Goal: Use online tool/utility: Utilize a website feature to perform a specific function

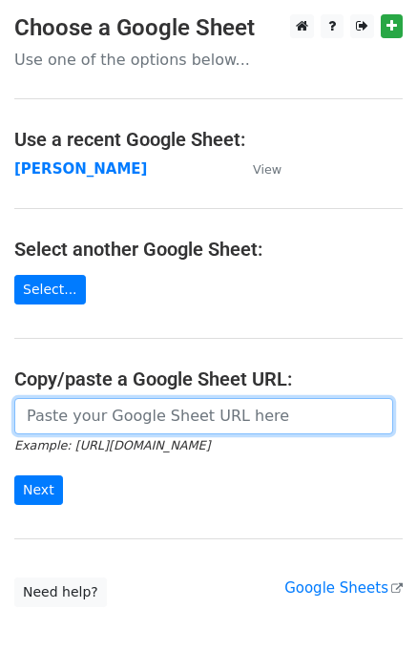
click at [90, 427] on input "url" at bounding box center [203, 416] width 379 height 36
paste input "[URL][DOMAIN_NAME]"
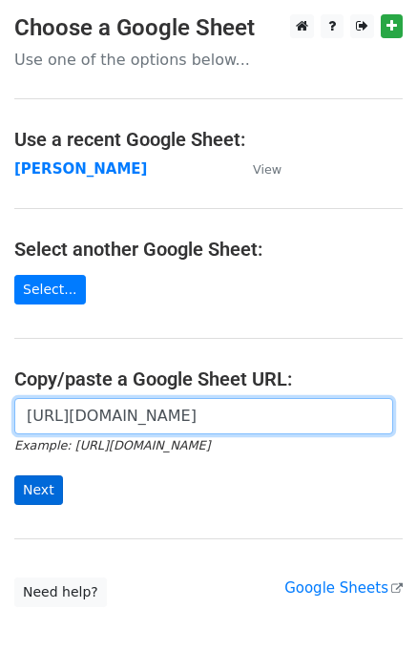
type input "[URL][DOMAIN_NAME]"
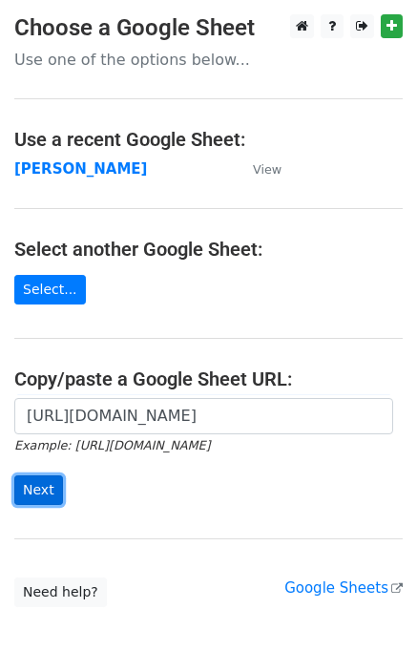
click at [41, 491] on input "Next" at bounding box center [38, 490] width 49 height 30
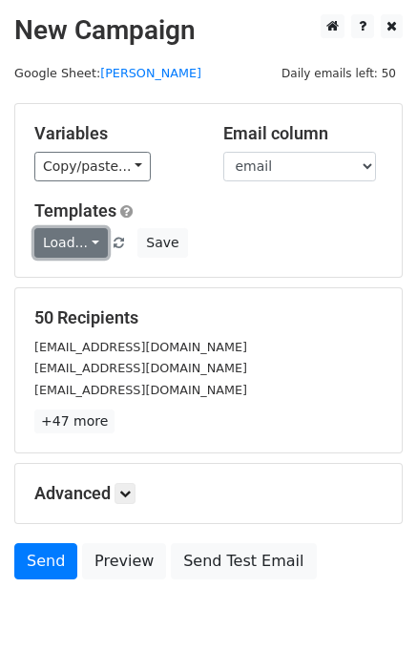
click at [44, 248] on link "Load..." at bounding box center [70, 243] width 73 height 30
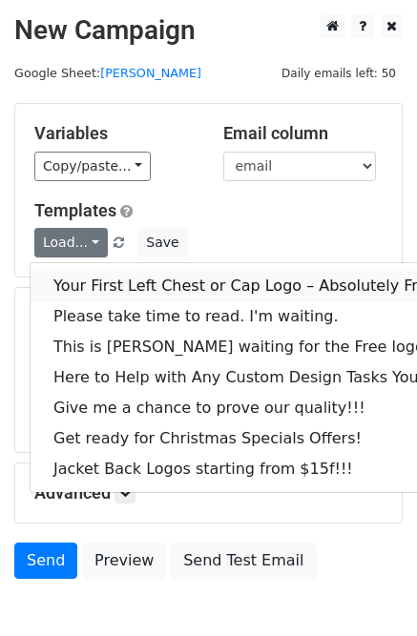
click at [75, 290] on link "Your First Left Chest or Cap Logo – Absolutely Free" at bounding box center [258, 286] width 455 height 31
